Goal: Navigation & Orientation: Understand site structure

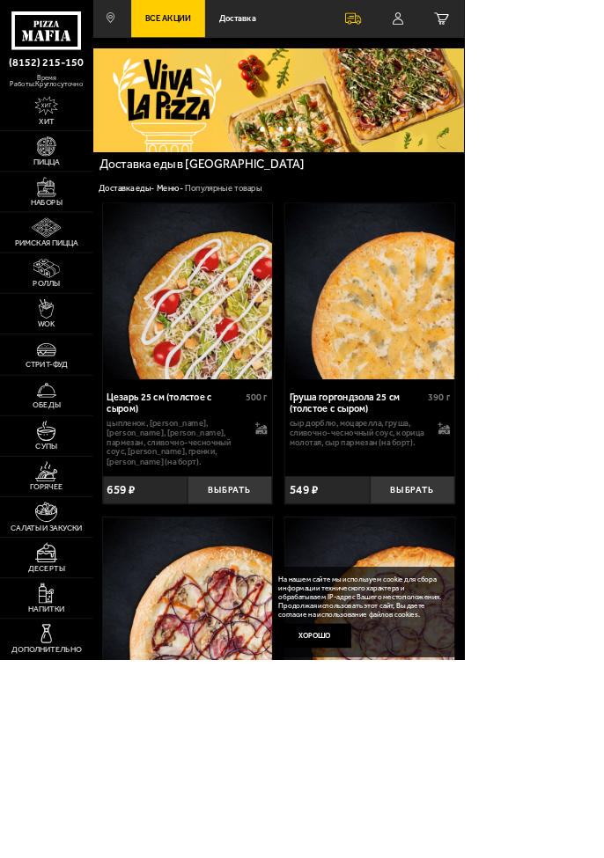
click at [62, 363] on img at bounding box center [59, 349] width 33 height 26
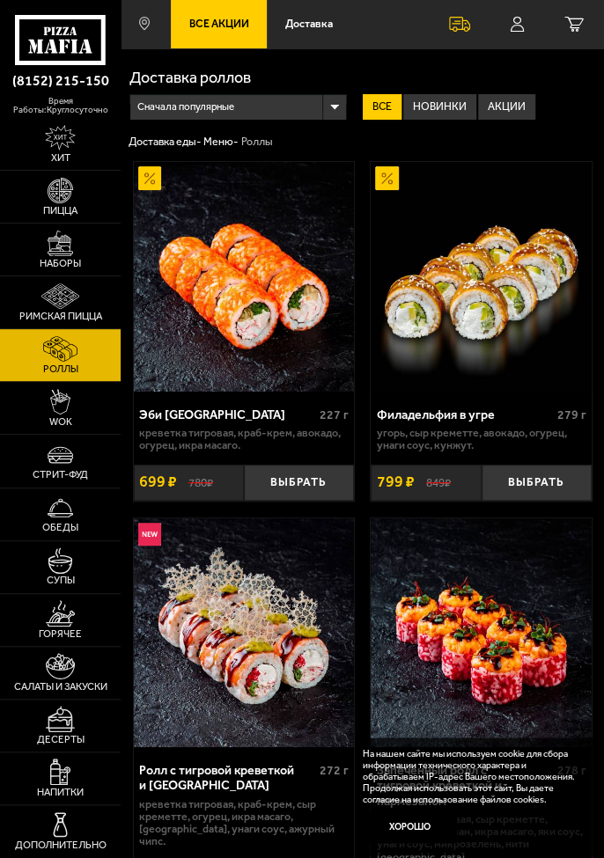
click at [53, 257] on img at bounding box center [61, 244] width 26 height 26
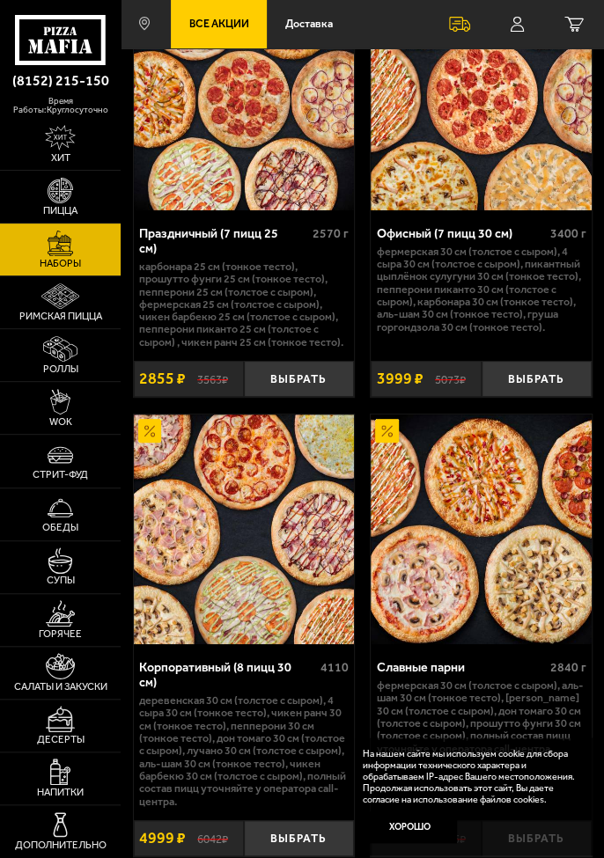
scroll to position [6416, 0]
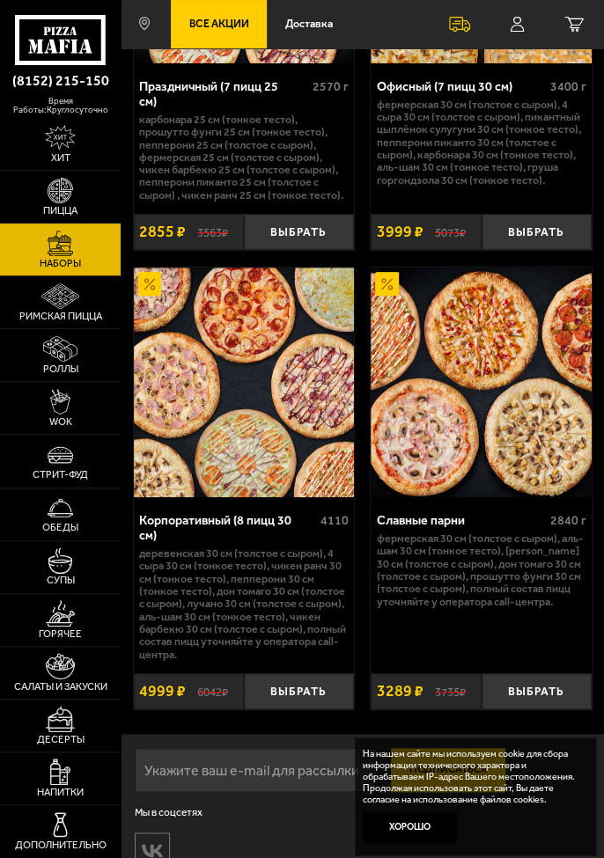
click at [75, 363] on img at bounding box center [59, 349] width 33 height 26
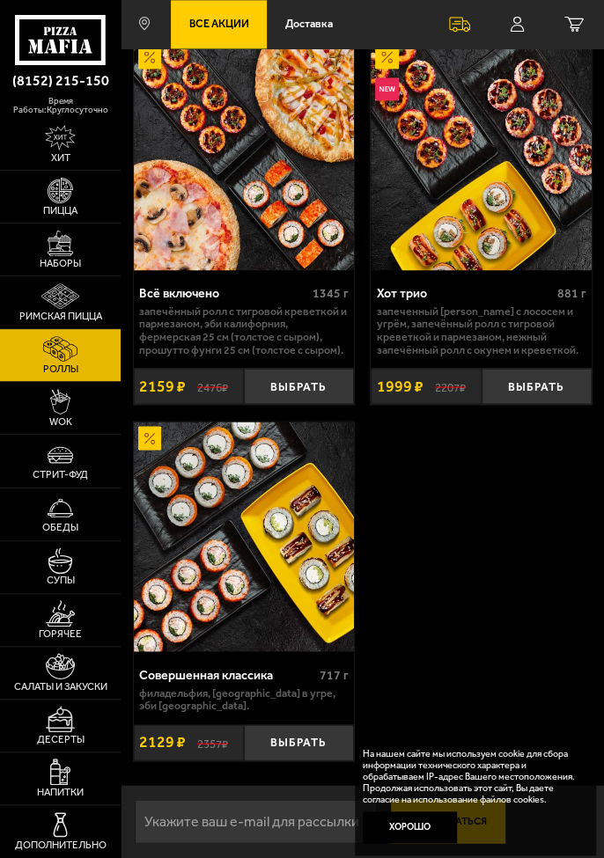
scroll to position [2852, 0]
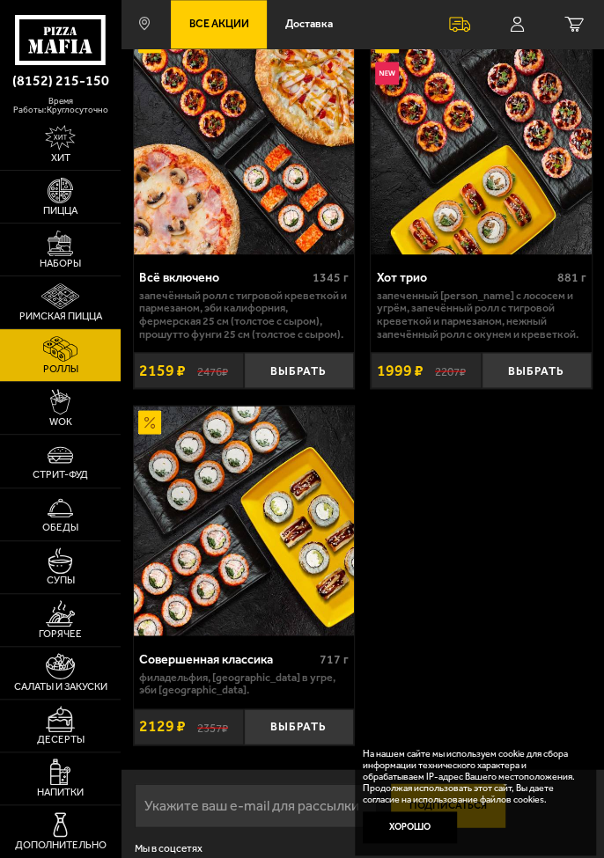
click at [78, 434] on link "WOK" at bounding box center [60, 408] width 121 height 52
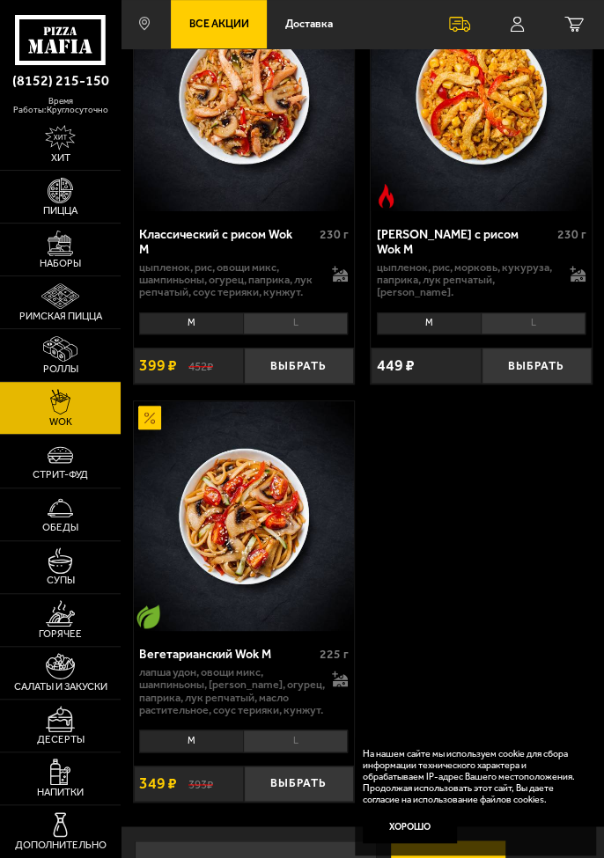
scroll to position [2422, 0]
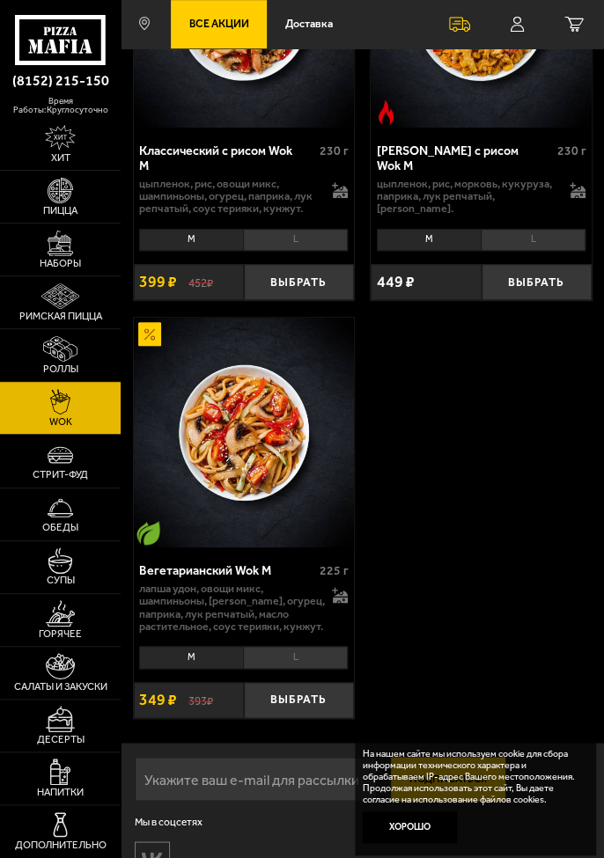
click at [86, 540] on link "Обеды" at bounding box center [60, 514] width 121 height 52
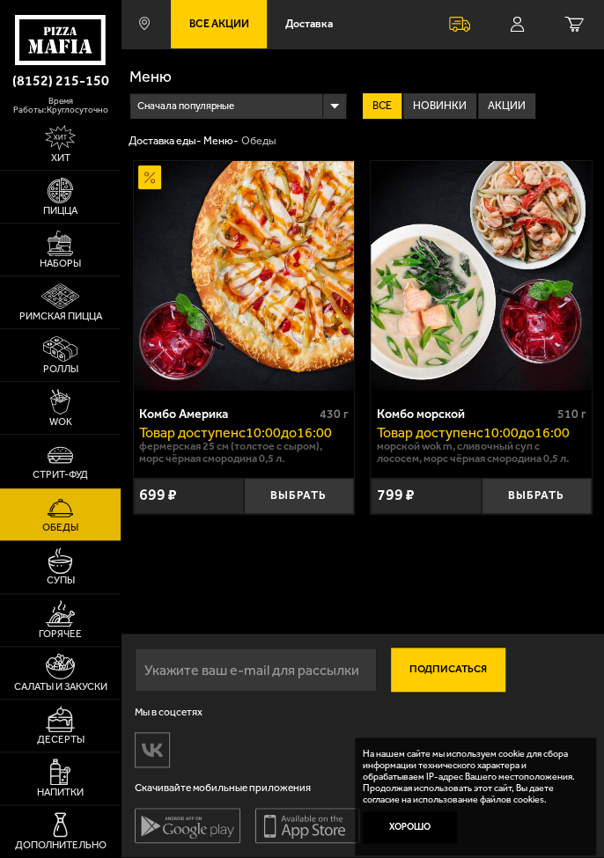
scroll to position [39, 0]
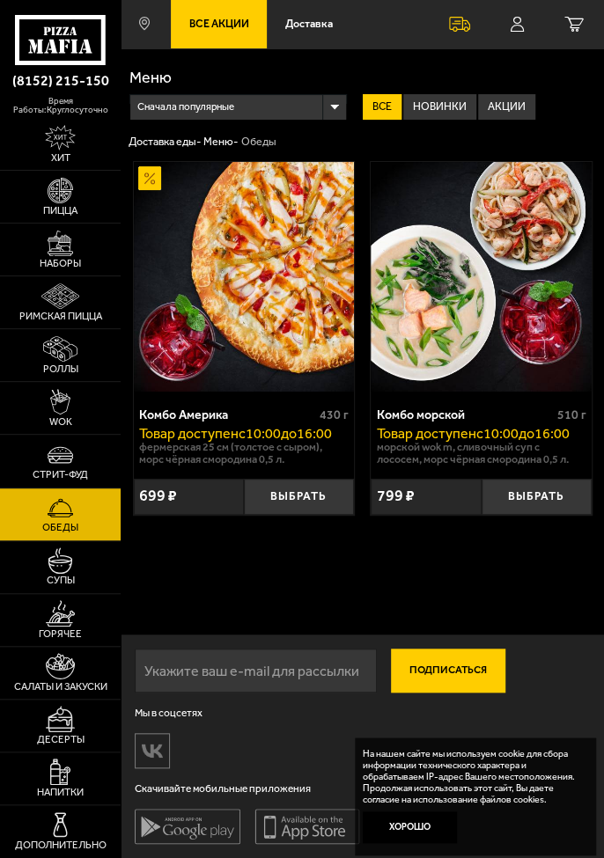
scroll to position [1, 0]
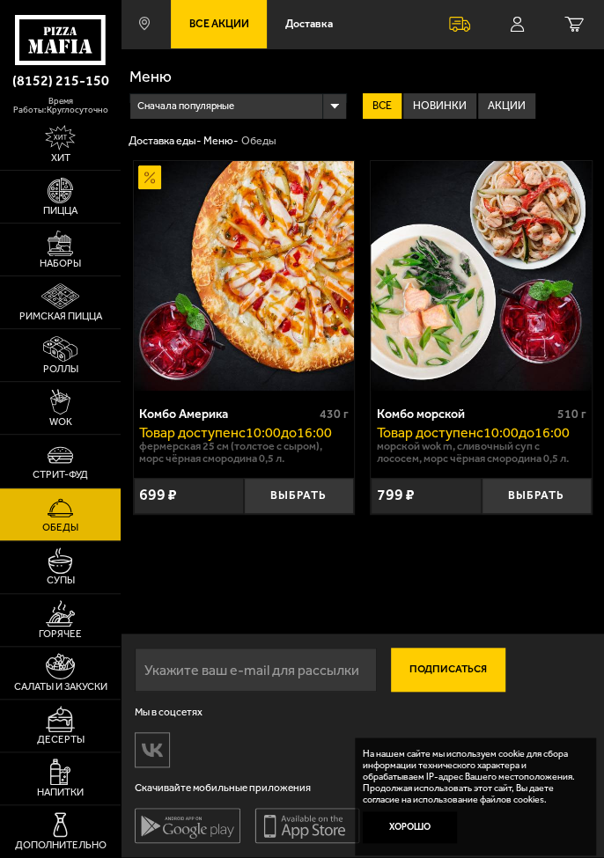
click at [48, 468] on img at bounding box center [61, 455] width 26 height 26
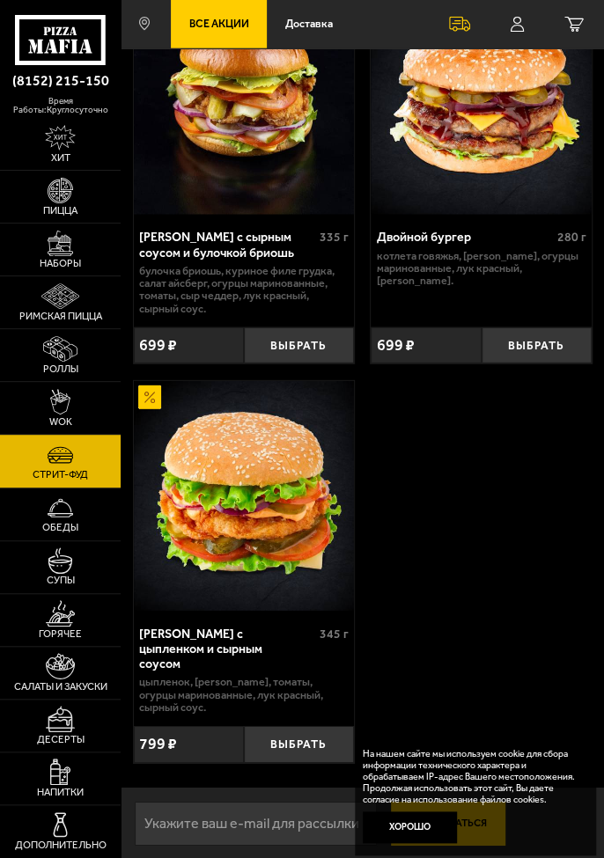
scroll to position [1373, 0]
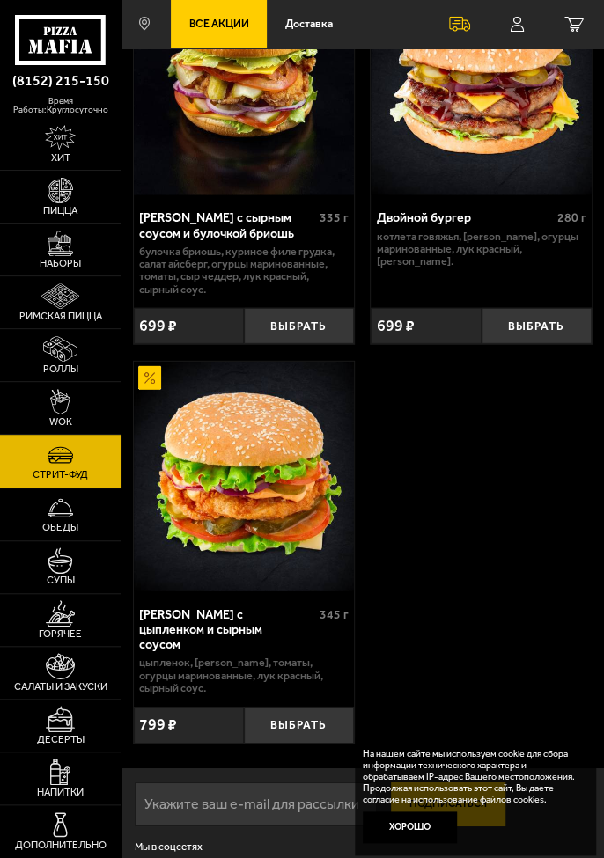
click at [78, 646] on link "Горячее" at bounding box center [60, 620] width 121 height 52
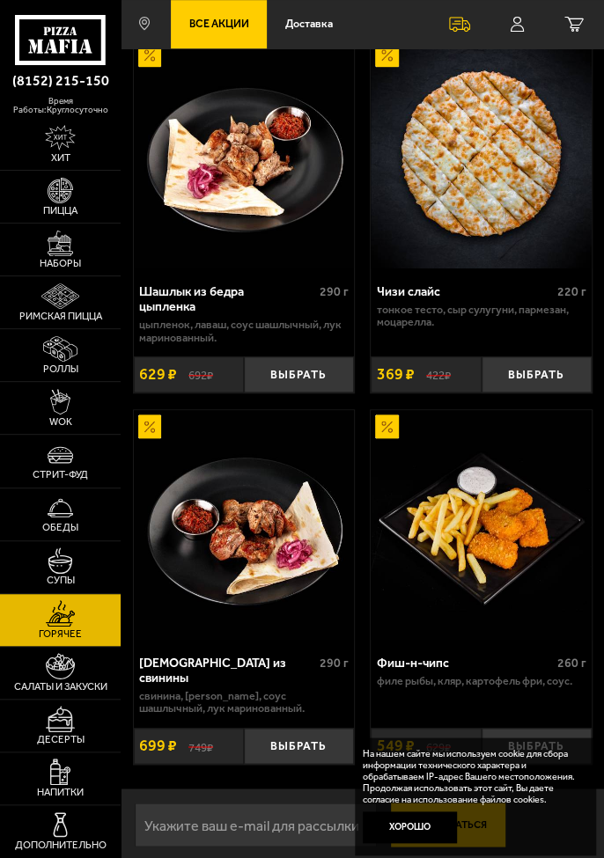
scroll to position [2489, 0]
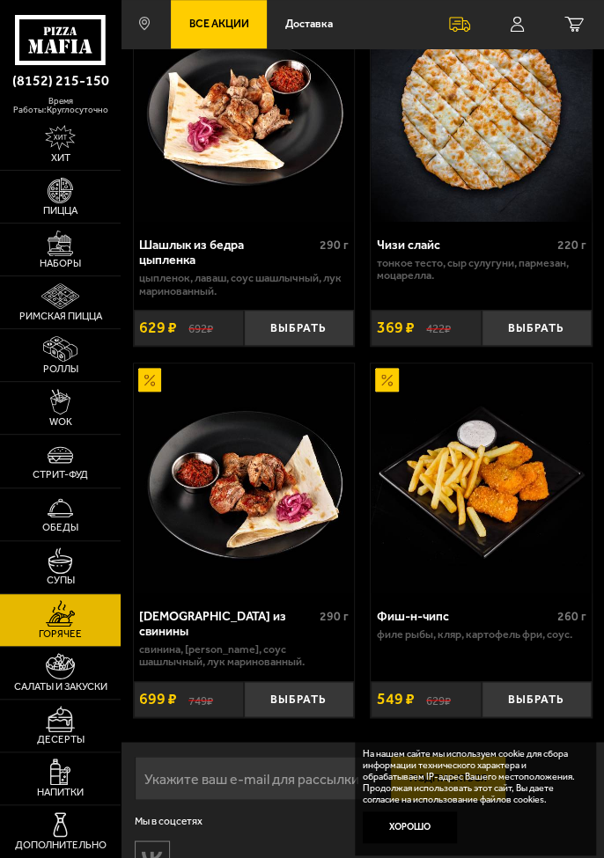
click at [62, 679] on img at bounding box center [61, 666] width 30 height 26
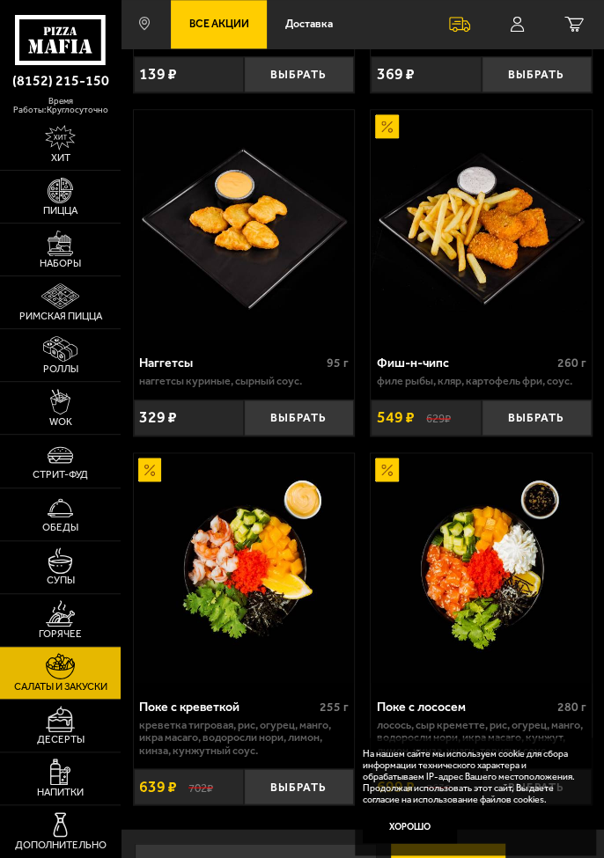
scroll to position [2723, 0]
click at [48, 745] on span "Десерты" at bounding box center [61, 740] width 48 height 11
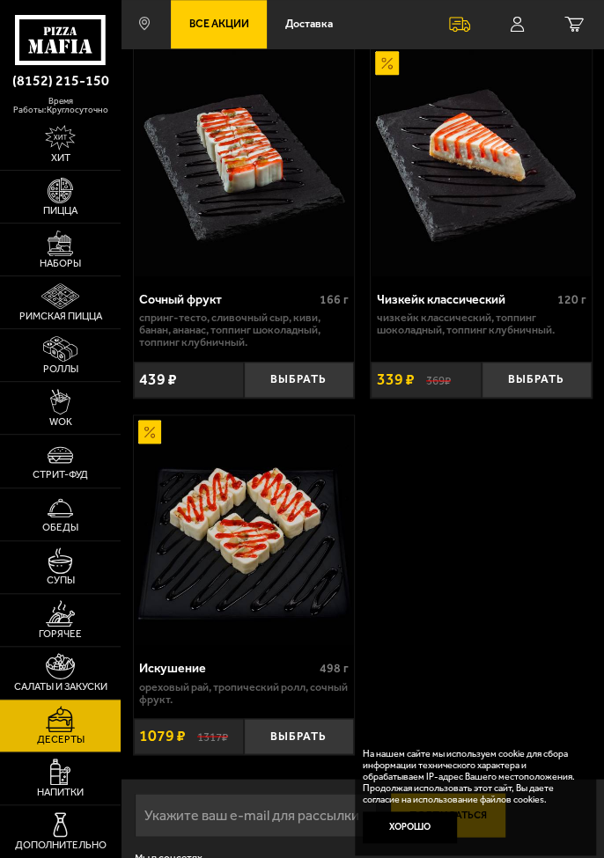
scroll to position [541, 0]
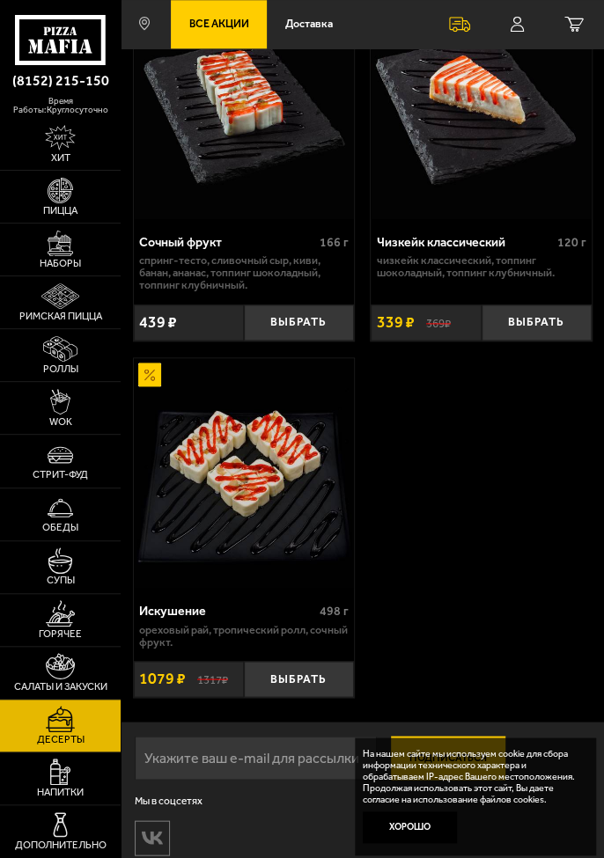
click at [46, 798] on span "Напитки" at bounding box center [60, 793] width 47 height 11
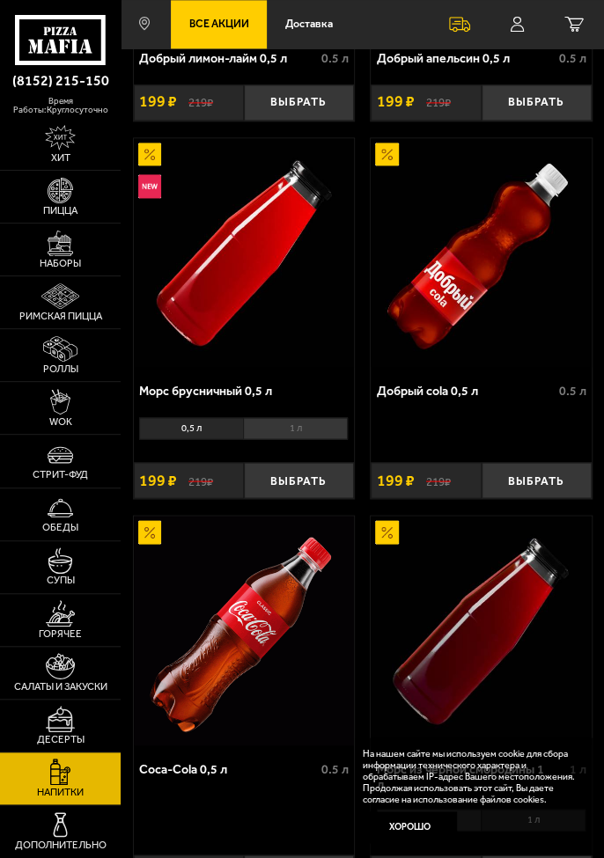
scroll to position [745, 0]
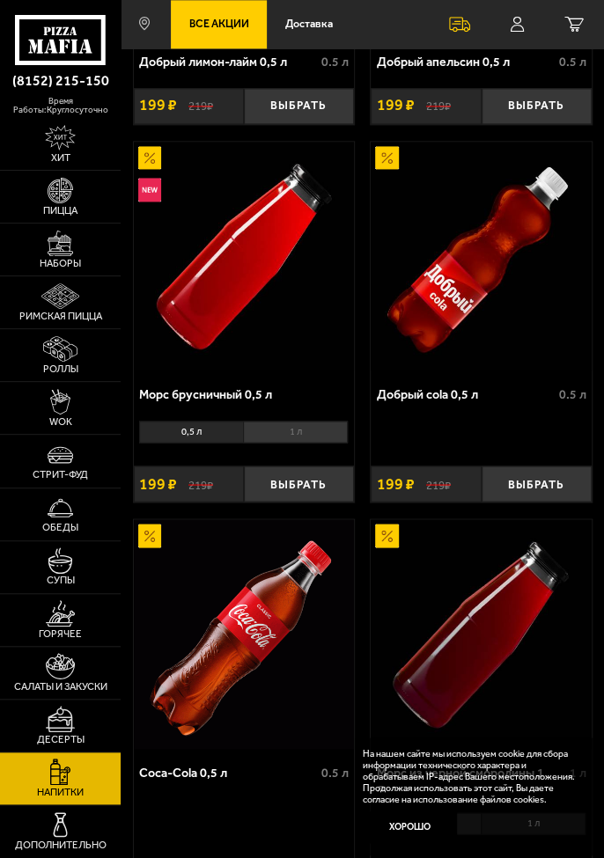
click at [44, 310] on img at bounding box center [59, 296] width 37 height 26
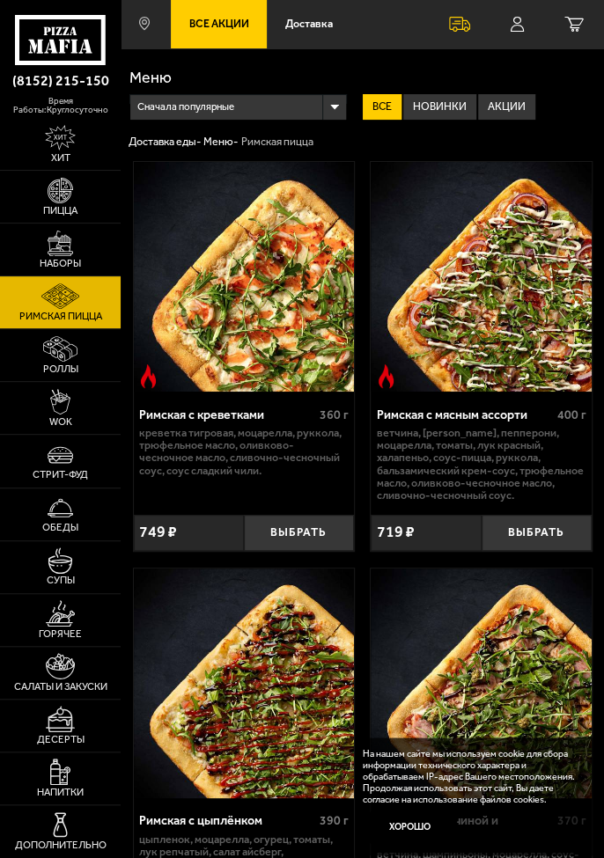
click at [59, 151] on img at bounding box center [61, 138] width 32 height 26
